Goal: Contribute content

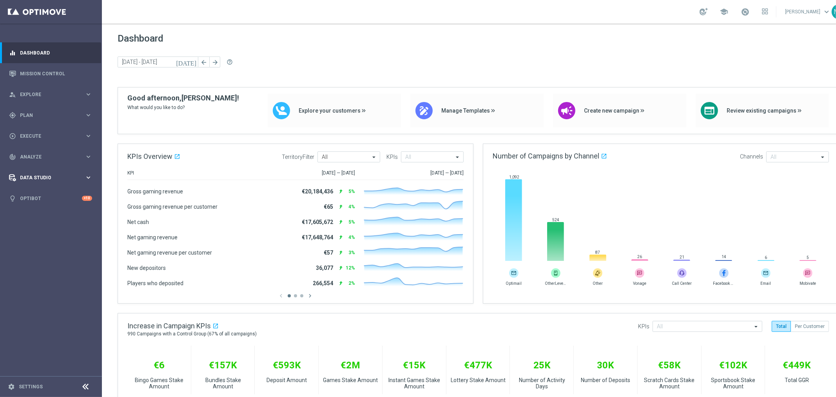
click at [49, 174] on div "Data Studio" at bounding box center [47, 177] width 76 height 7
click at [28, 386] on link "Settings" at bounding box center [31, 386] width 24 height 5
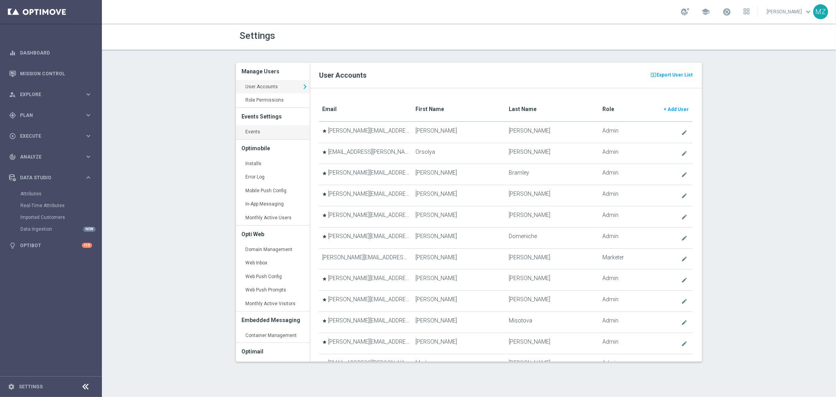
click at [260, 131] on link "Events keyboard_arrow_right" at bounding box center [273, 132] width 74 height 14
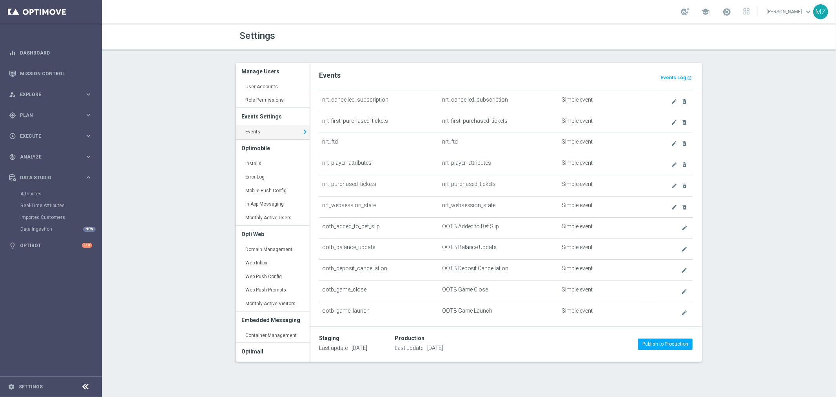
scroll to position [87, 0]
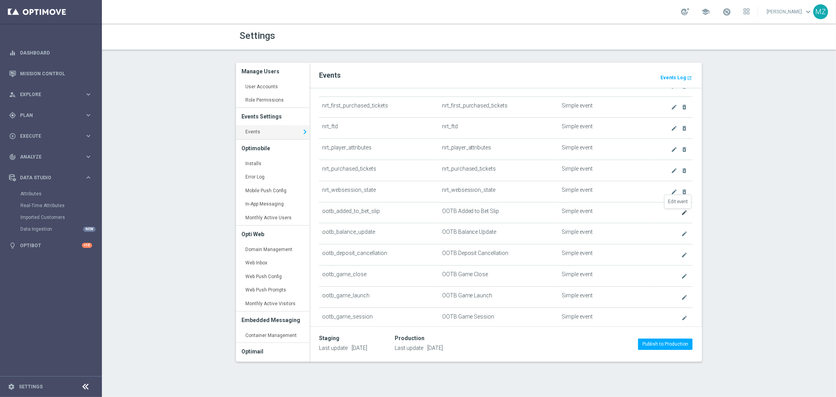
click at [681, 212] on icon "create" at bounding box center [684, 212] width 6 height 6
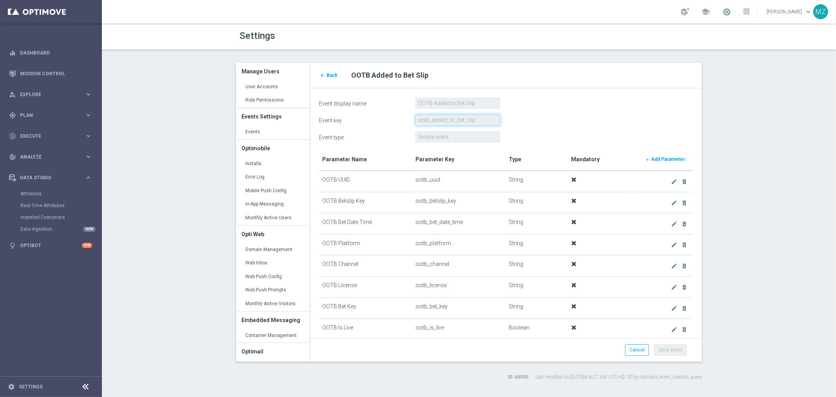
click at [471, 120] on input "ootb_added_to_bet_slip" at bounding box center [458, 119] width 85 height 11
click at [581, 104] on div "Event display name OOTB Added to Bet Slip" at bounding box center [506, 103] width 386 height 11
click at [578, 108] on form "Event display name OOTB Added to Bet Slip Event key ootb_added_to_bet_slip Even…" at bounding box center [506, 222] width 374 height 248
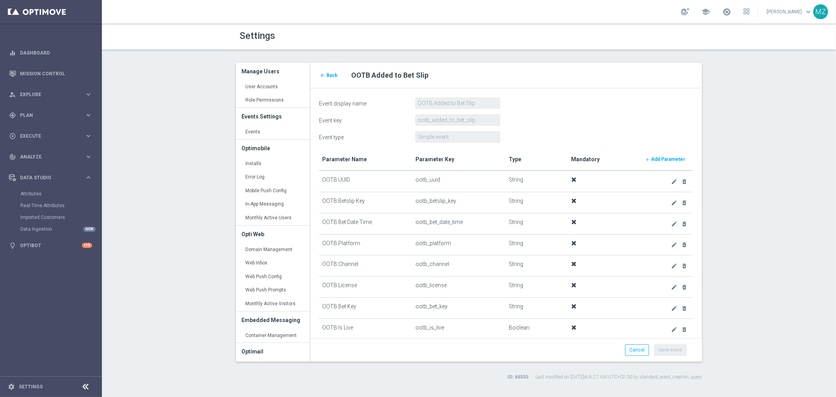
click at [578, 110] on form "Event display name OOTB Added to Bet Slip Event key ootb_added_to_bet_slip Even…" at bounding box center [506, 222] width 374 height 248
click at [325, 75] on icon "arrow_back" at bounding box center [322, 75] width 5 height 5
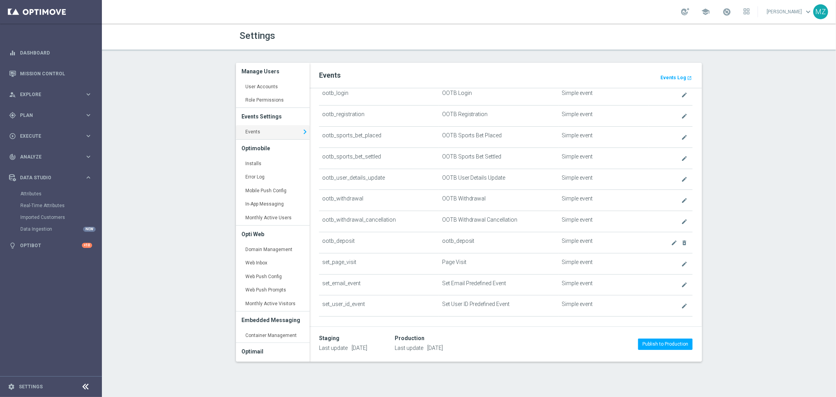
scroll to position [432, 0]
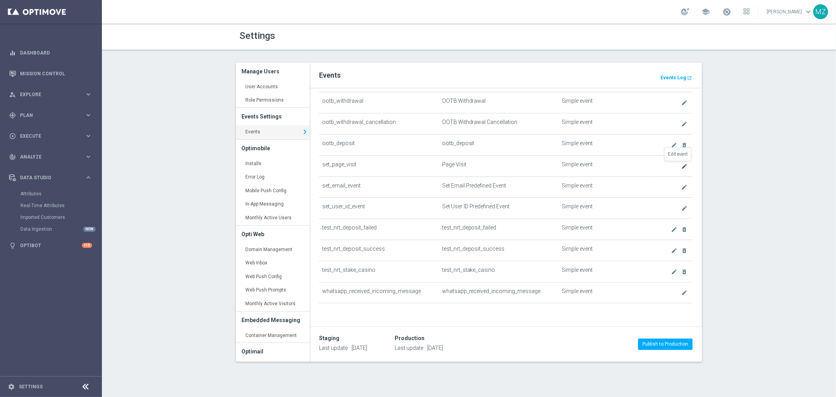
click at [681, 165] on icon "create" at bounding box center [684, 166] width 6 height 6
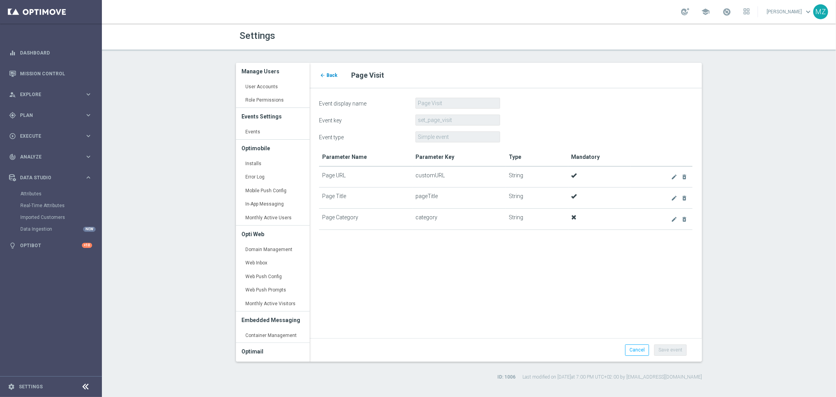
click at [325, 75] on icon "arrow_back" at bounding box center [322, 75] width 5 height 5
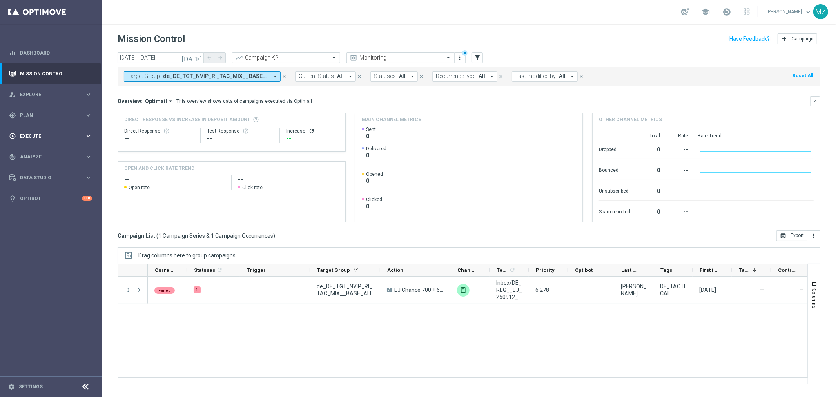
click at [49, 126] on div "play_circle_outline Execute keyboard_arrow_right" at bounding box center [50, 135] width 101 height 21
click at [55, 119] on div "gps_fixed Plan keyboard_arrow_right" at bounding box center [50, 115] width 101 height 21
click at [50, 165] on span "OptiPromo" at bounding box center [49, 166] width 56 height 5
click at [50, 152] on span "Templates" at bounding box center [49, 154] width 56 height 5
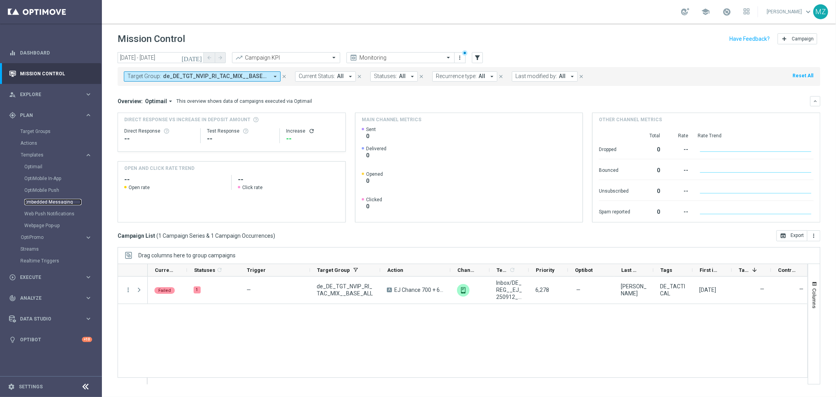
click at [45, 201] on link "Embedded Messaging" at bounding box center [52, 202] width 57 height 6
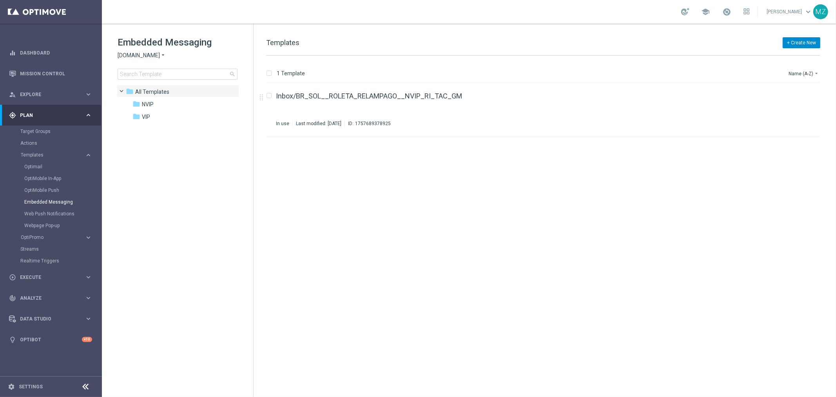
click at [800, 40] on button "+ Create New" at bounding box center [802, 42] width 38 height 11
click at [782, 57] on span "New Template" at bounding box center [779, 56] width 31 height 5
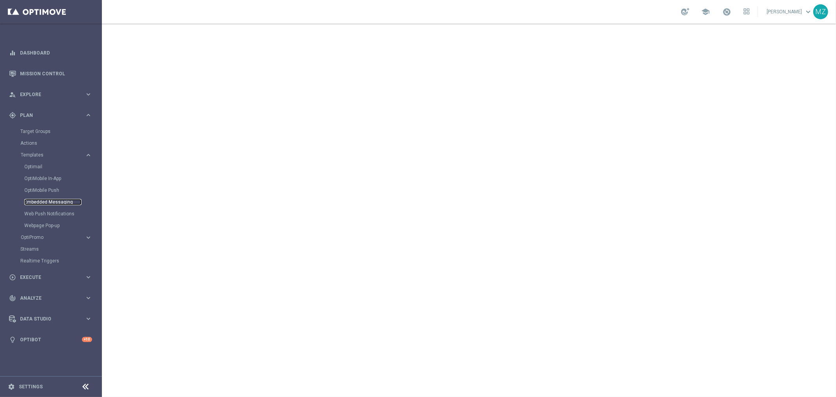
click at [56, 200] on link "Embedded Messaging" at bounding box center [52, 202] width 57 height 6
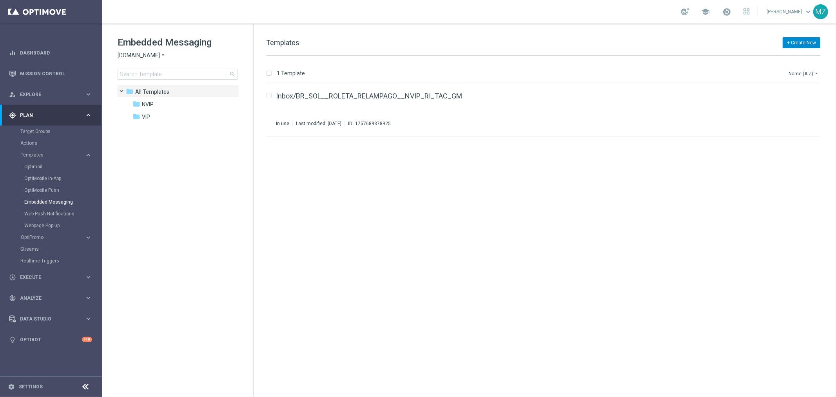
click at [801, 38] on button "+ Create New" at bounding box center [802, 42] width 38 height 11
click at [788, 55] on span "New Template" at bounding box center [779, 56] width 31 height 5
